Goal: Information Seeking & Learning: Learn about a topic

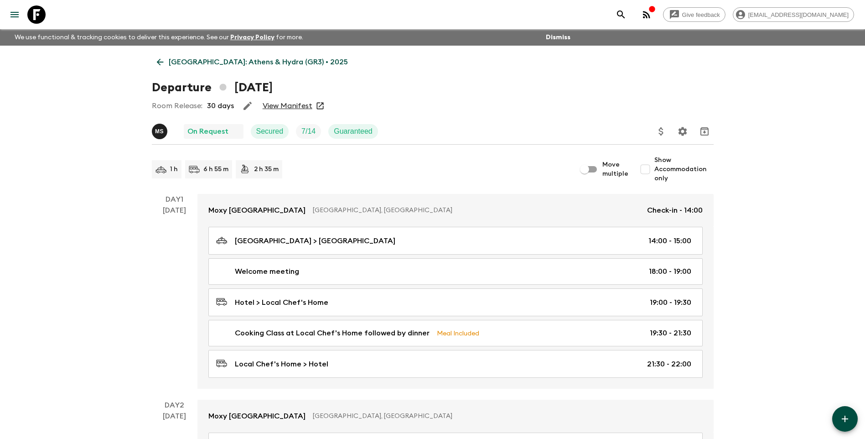
click at [297, 104] on link "View Manifest" at bounding box center [288, 105] width 50 height 9
click at [183, 63] on p "[GEOGRAPHIC_DATA]: Athens & Hydra (GR3) • 2025" at bounding box center [258, 62] width 179 height 11
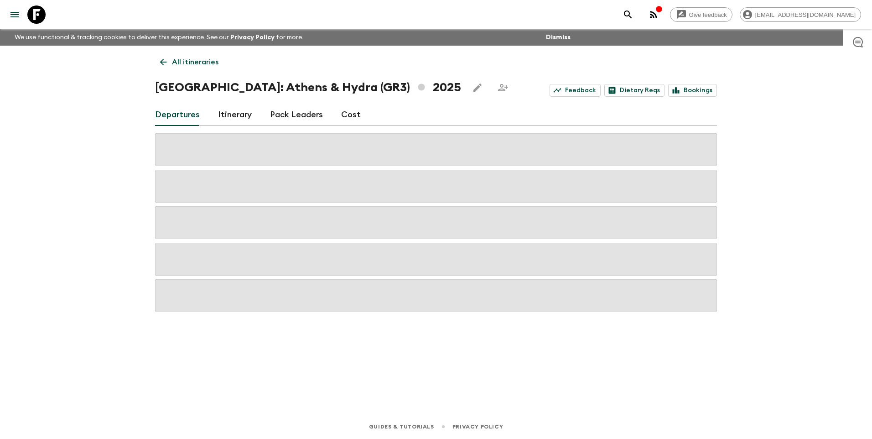
click at [183, 63] on p "All itineraries" at bounding box center [195, 62] width 47 height 11
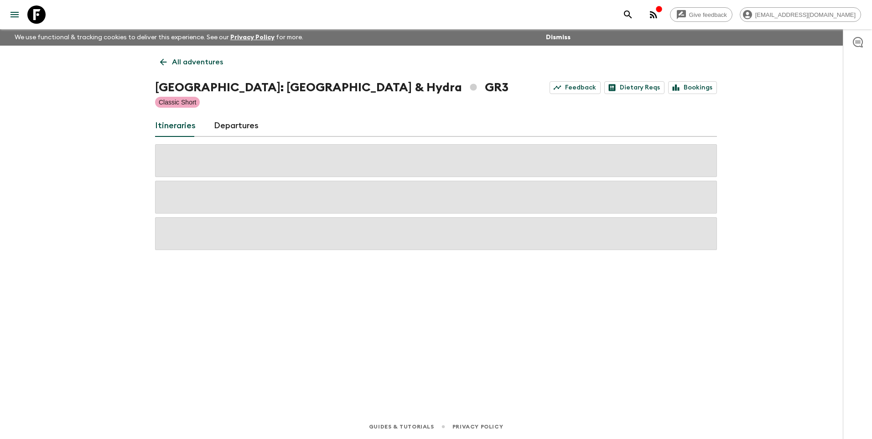
click at [183, 63] on p "All adventures" at bounding box center [197, 62] width 51 height 11
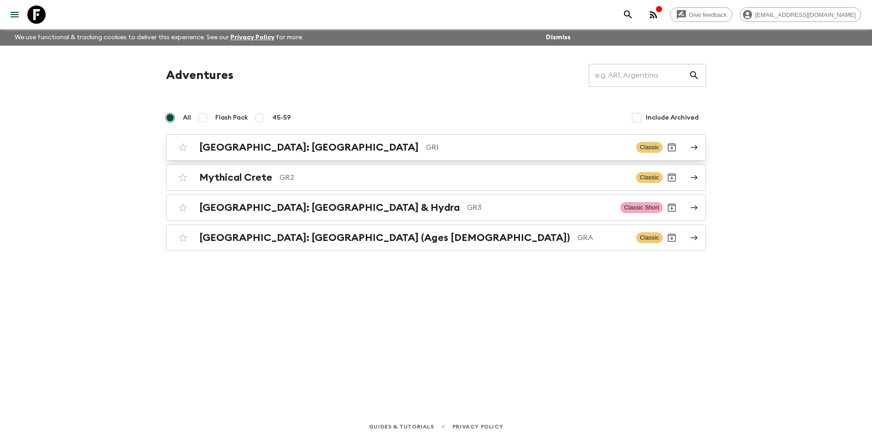
click at [253, 147] on h2 "[GEOGRAPHIC_DATA]: [GEOGRAPHIC_DATA]" at bounding box center [308, 147] width 219 height 12
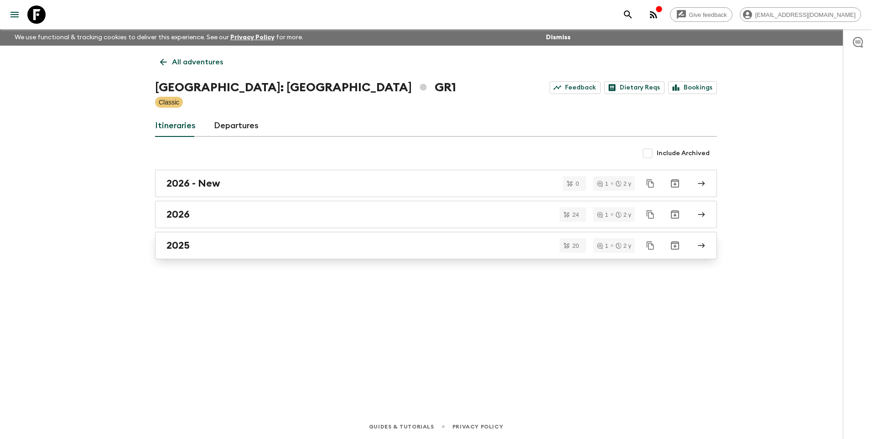
click at [184, 247] on h2 "2025" at bounding box center [177, 245] width 23 height 12
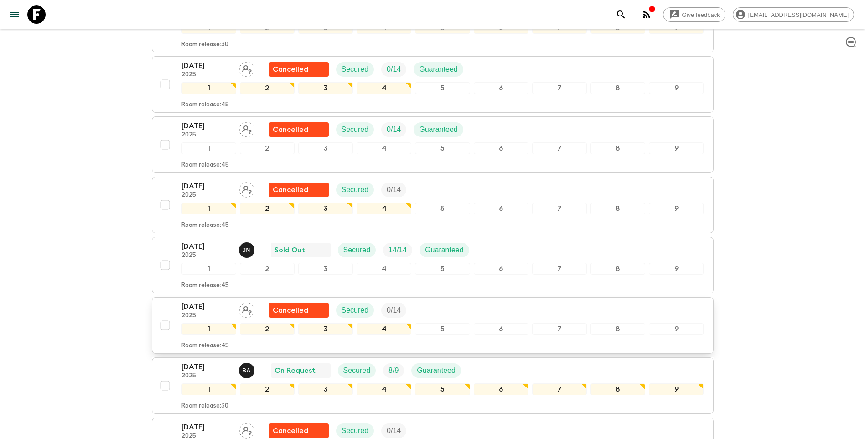
scroll to position [410, 0]
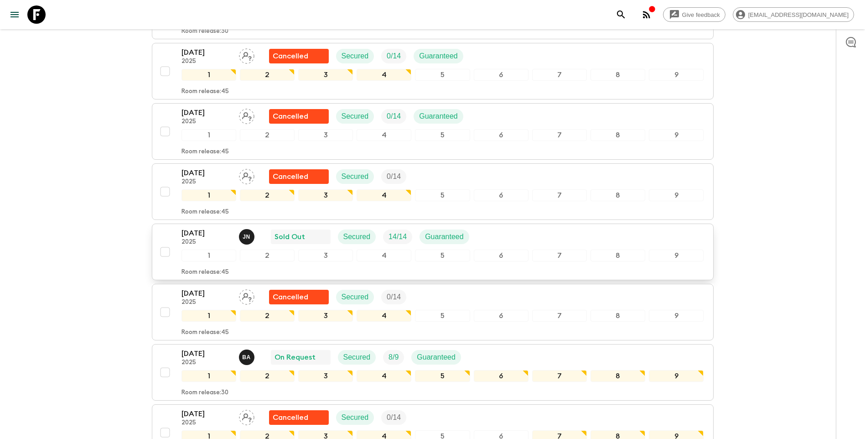
click at [192, 228] on p "[DATE]" at bounding box center [206, 233] width 50 height 11
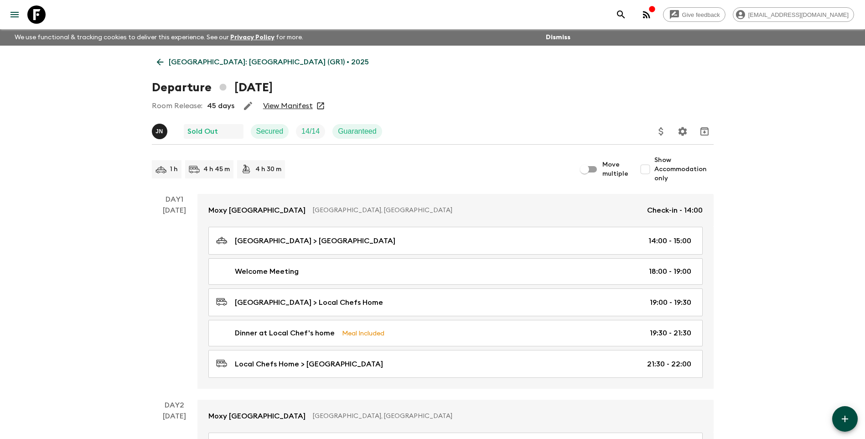
click at [302, 105] on link "View Manifest" at bounding box center [288, 105] width 50 height 9
click at [162, 69] on link "[GEOGRAPHIC_DATA]: [GEOGRAPHIC_DATA] (GR1) • 2025" at bounding box center [263, 62] width 222 height 18
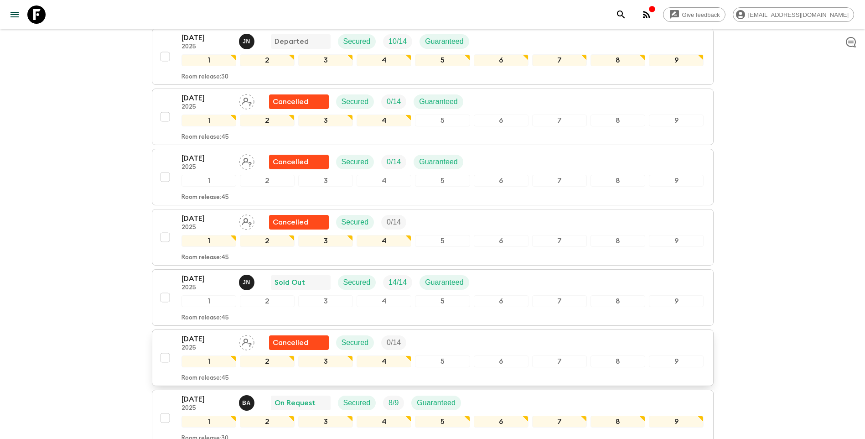
scroll to position [502, 0]
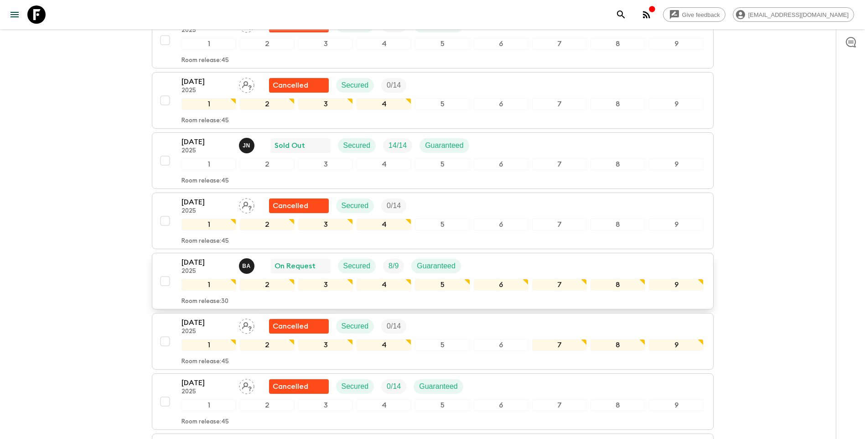
click at [200, 257] on p "[DATE]" at bounding box center [206, 262] width 50 height 11
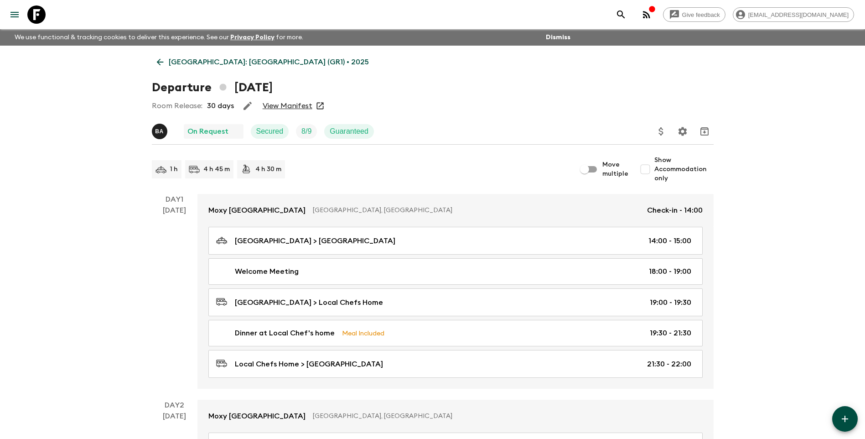
click at [288, 108] on link "View Manifest" at bounding box center [288, 105] width 50 height 9
click at [182, 60] on p "[GEOGRAPHIC_DATA]: [GEOGRAPHIC_DATA] (GR1) • 2025" at bounding box center [269, 62] width 200 height 11
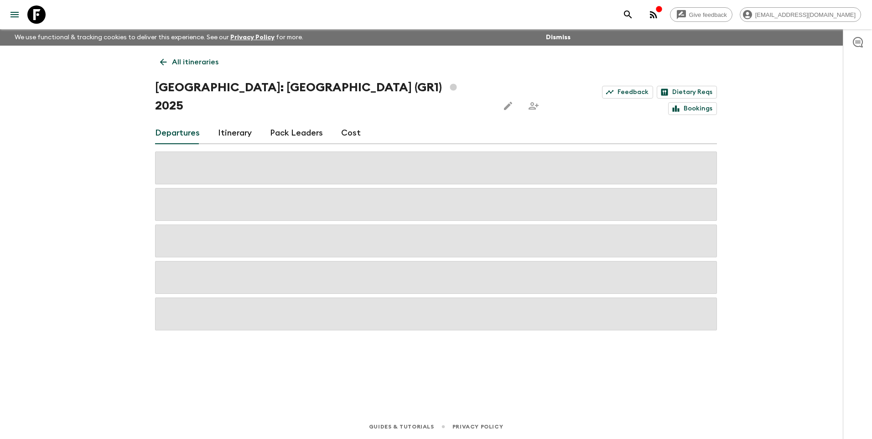
click at [182, 60] on p "All itineraries" at bounding box center [195, 62] width 47 height 11
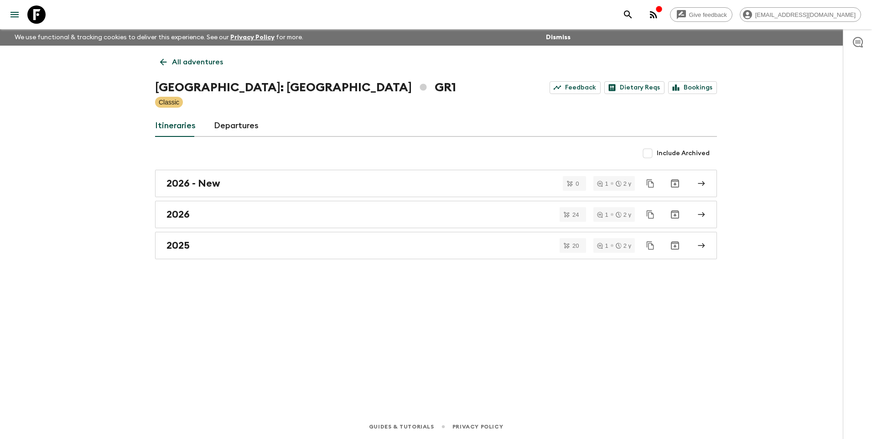
click at [182, 60] on p "All adventures" at bounding box center [197, 62] width 51 height 11
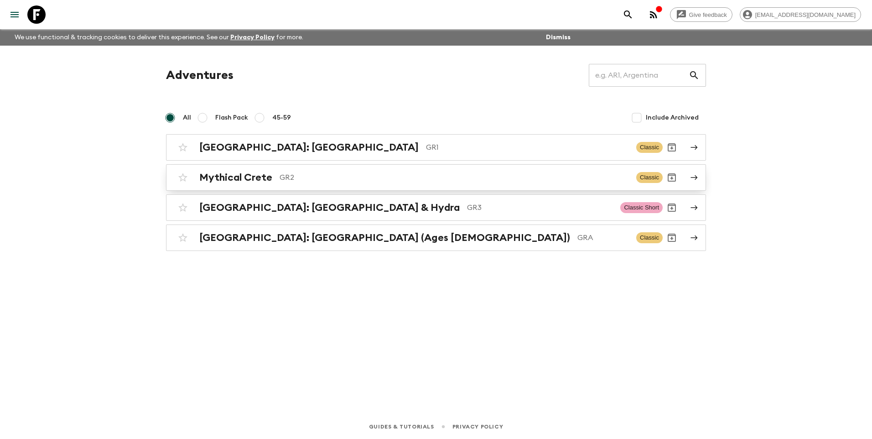
click at [236, 174] on h2 "Mythical Crete" at bounding box center [235, 177] width 73 height 12
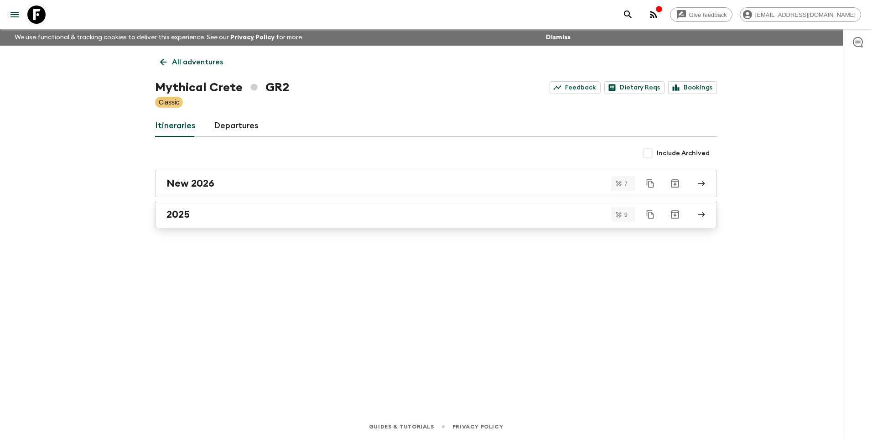
click at [177, 215] on h2 "2025" at bounding box center [177, 214] width 23 height 12
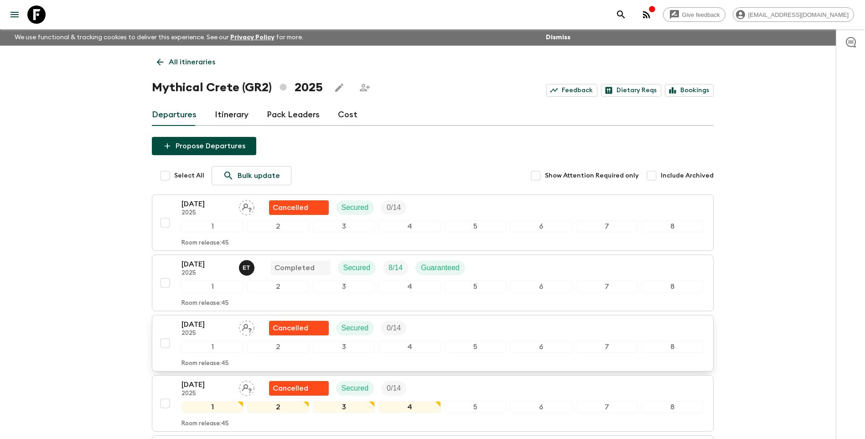
drag, startPoint x: 204, startPoint y: 269, endPoint x: 207, endPoint y: 349, distance: 79.9
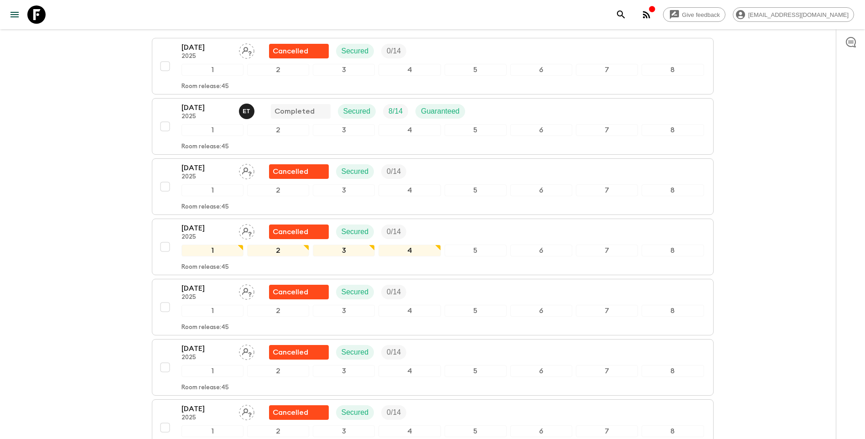
scroll to position [365, 0]
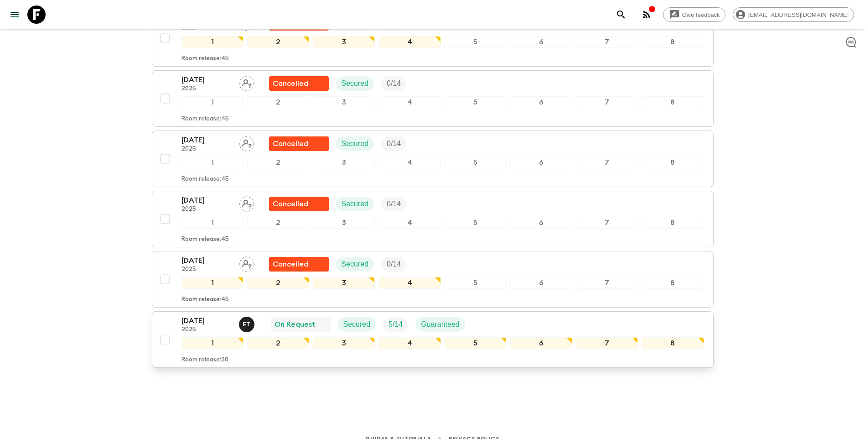
click at [200, 315] on p "[DATE]" at bounding box center [206, 320] width 50 height 11
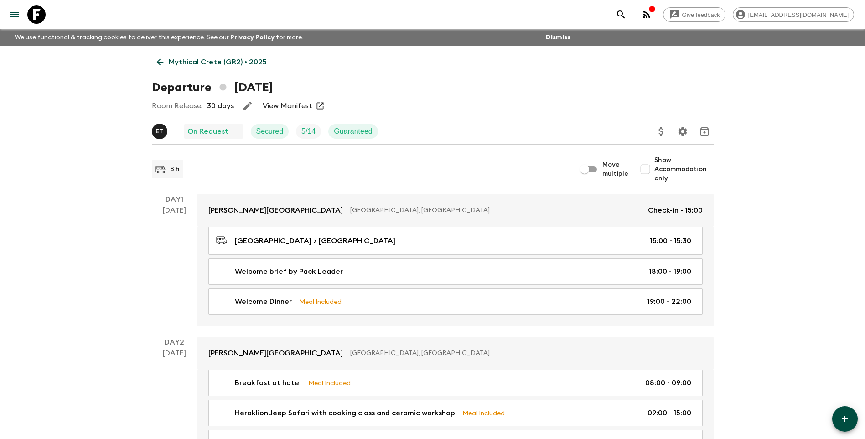
click at [273, 107] on link "View Manifest" at bounding box center [288, 105] width 50 height 9
